Goal: Transaction & Acquisition: Purchase product/service

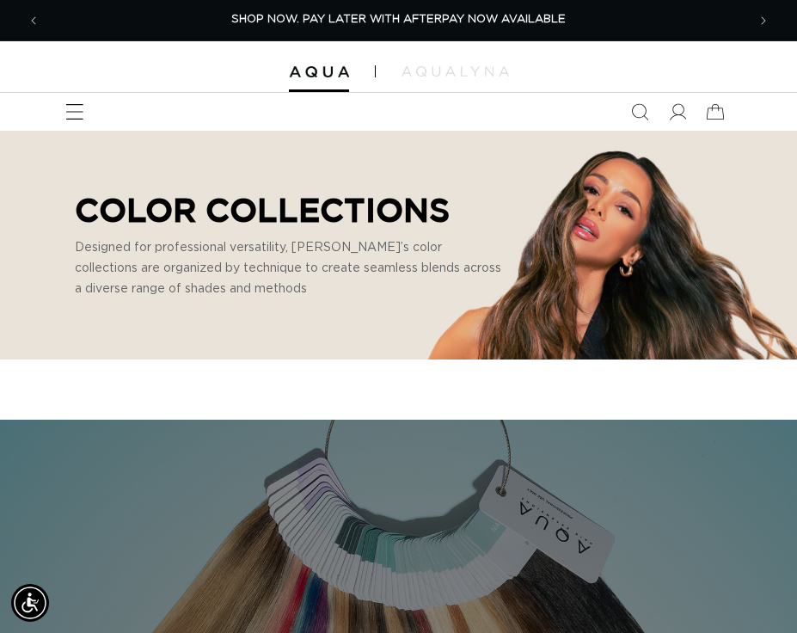
click at [83, 112] on icon "Menu" at bounding box center [74, 112] width 18 height 18
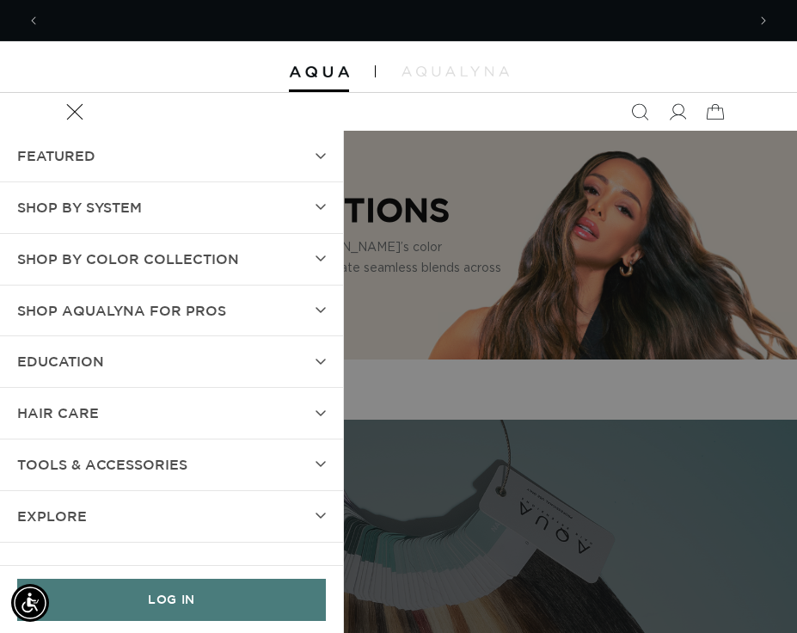
scroll to position [0, 1412]
click at [322, 208] on icon at bounding box center [321, 207] width 10 height 7
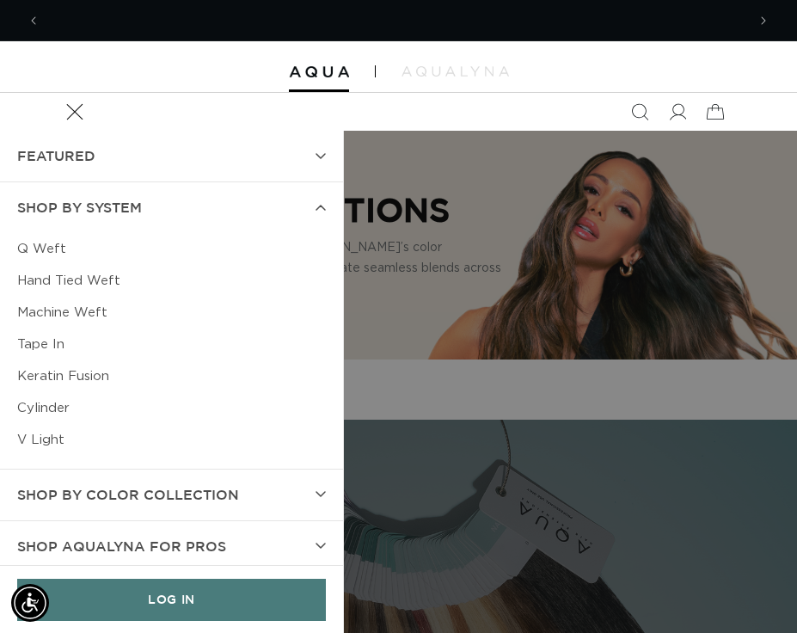
scroll to position [0, 0]
click at [46, 371] on link "Keratin Fusion" at bounding box center [171, 376] width 309 height 32
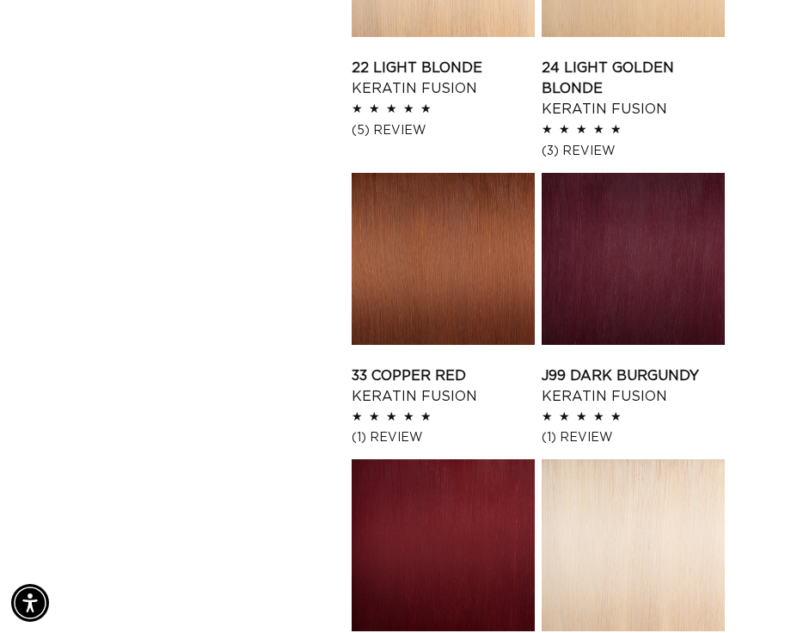
scroll to position [2467, 0]
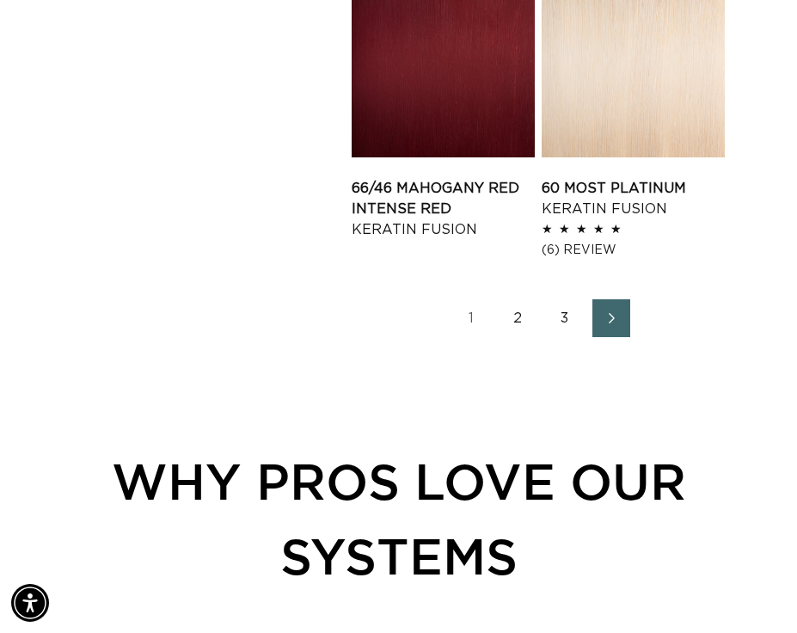
click at [523, 315] on link "2" at bounding box center [519, 318] width 38 height 38
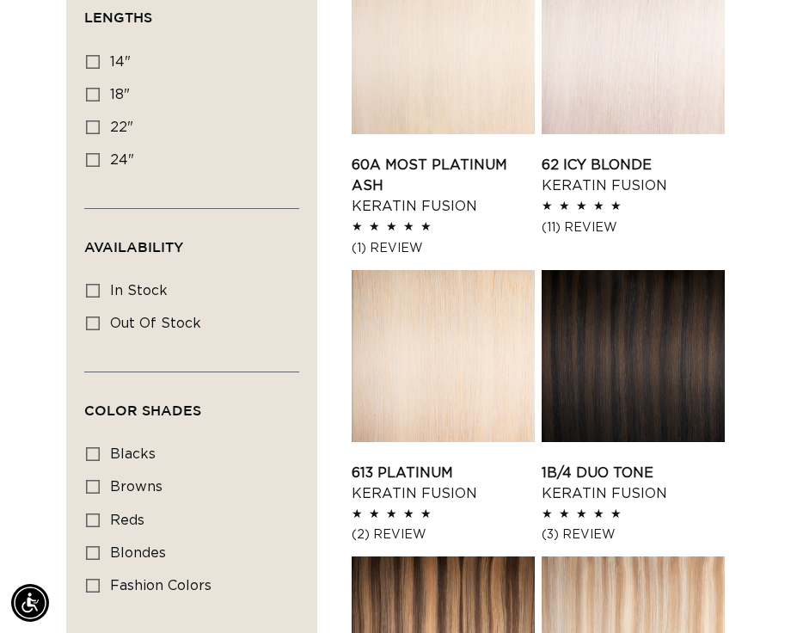
scroll to position [463, 0]
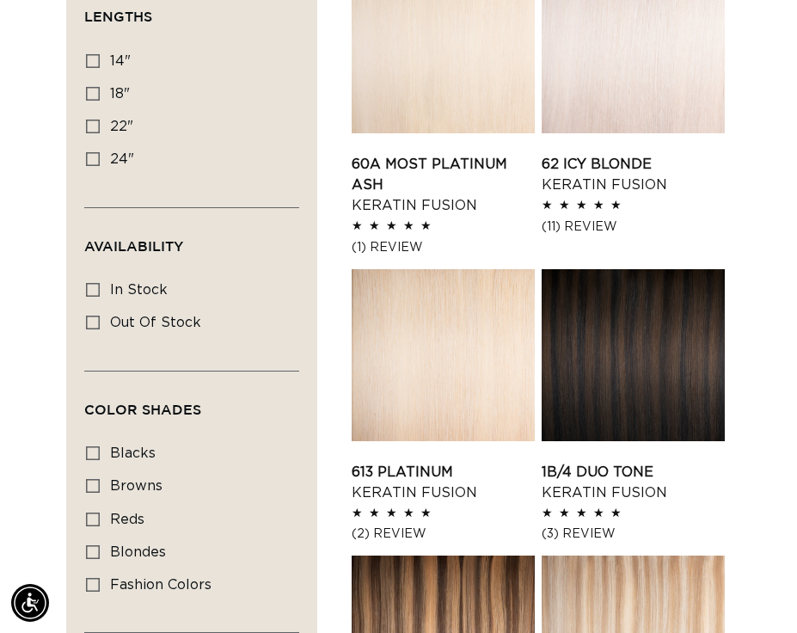
click at [673, 462] on link "1B/4 Duo Tone Keratin Fusion" at bounding box center [633, 482] width 183 height 41
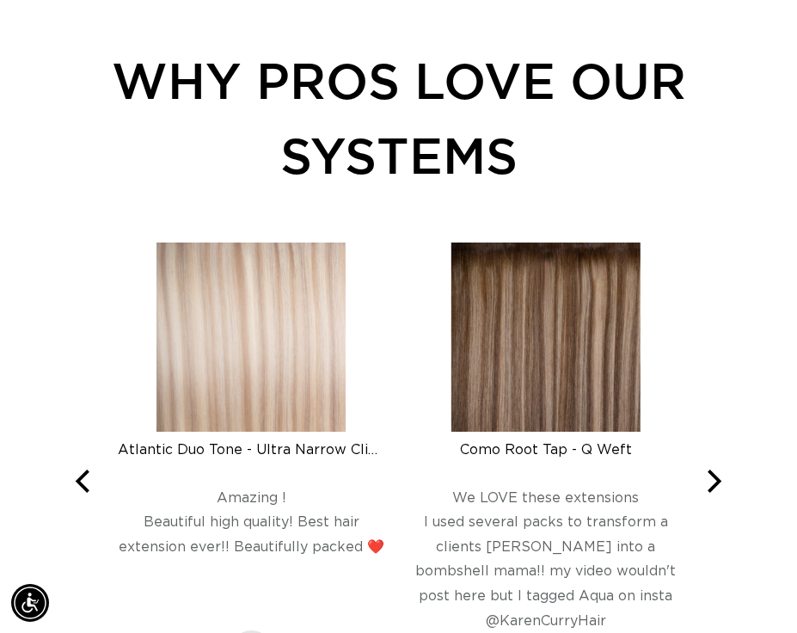
scroll to position [0, 706]
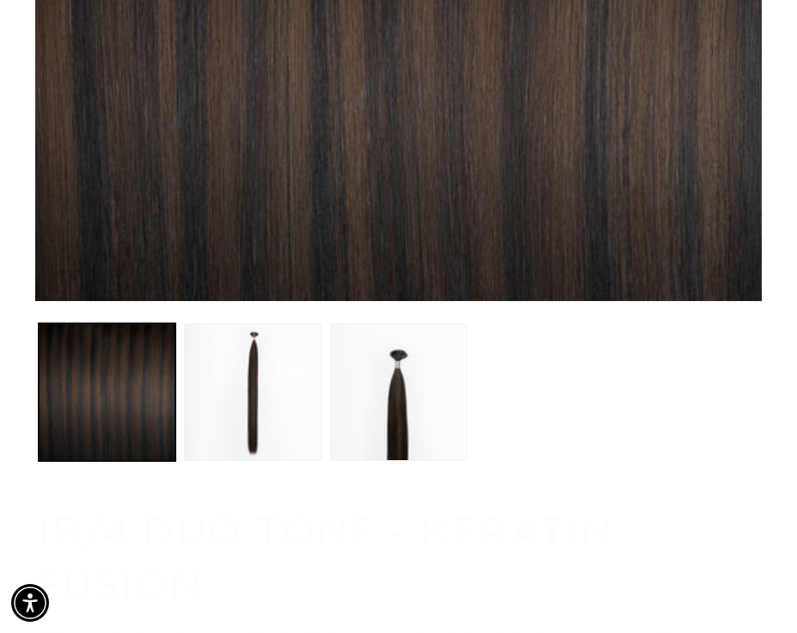
scroll to position [0, 706]
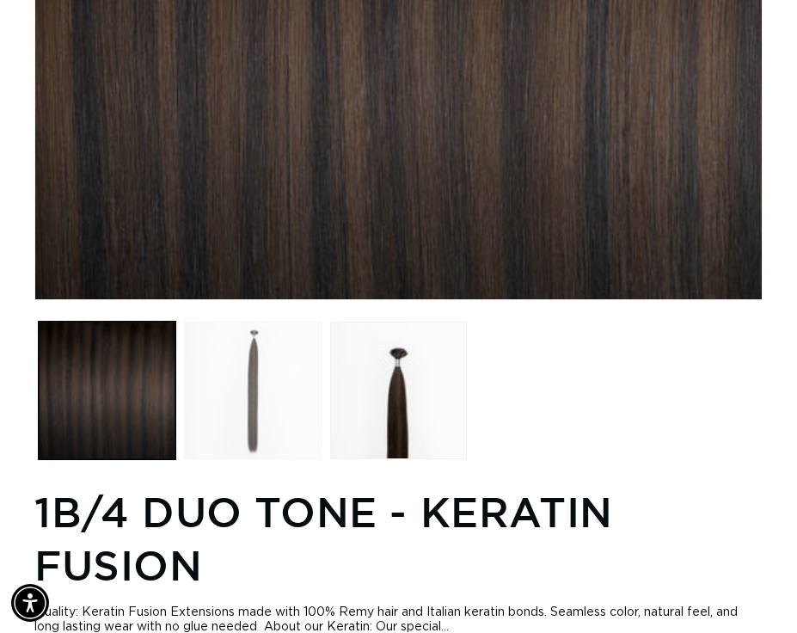
click at [304, 376] on button "Load image 2 in gallery view" at bounding box center [252, 390] width 137 height 137
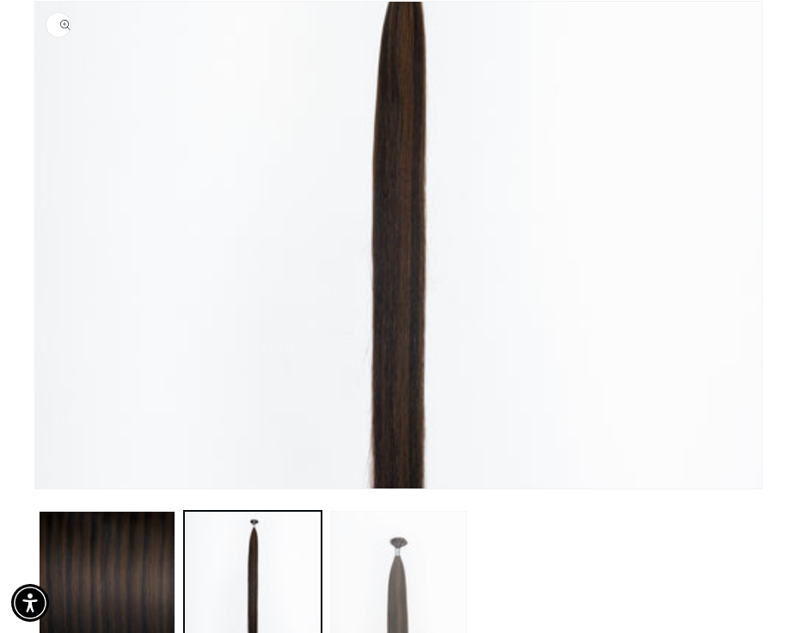
scroll to position [0, 1412]
